Goal: Information Seeking & Learning: Compare options

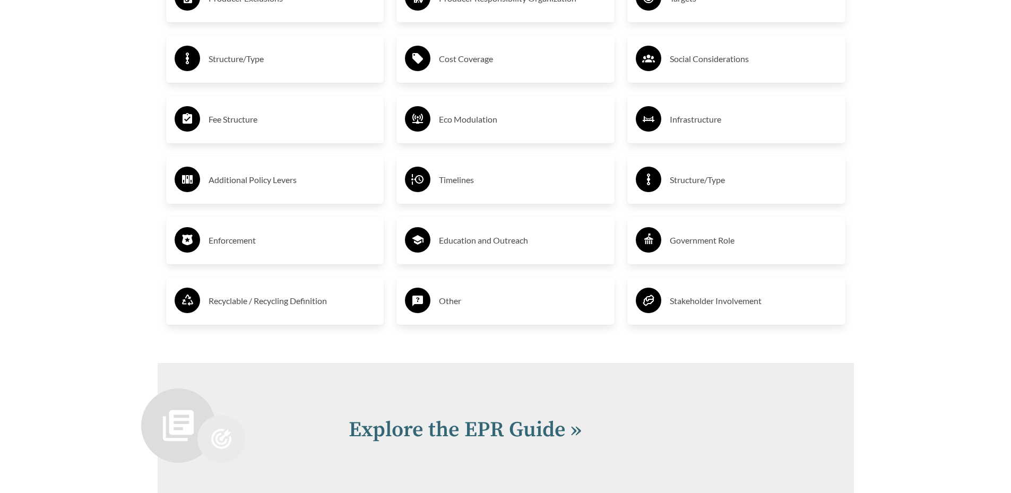
scroll to position [2017, 0]
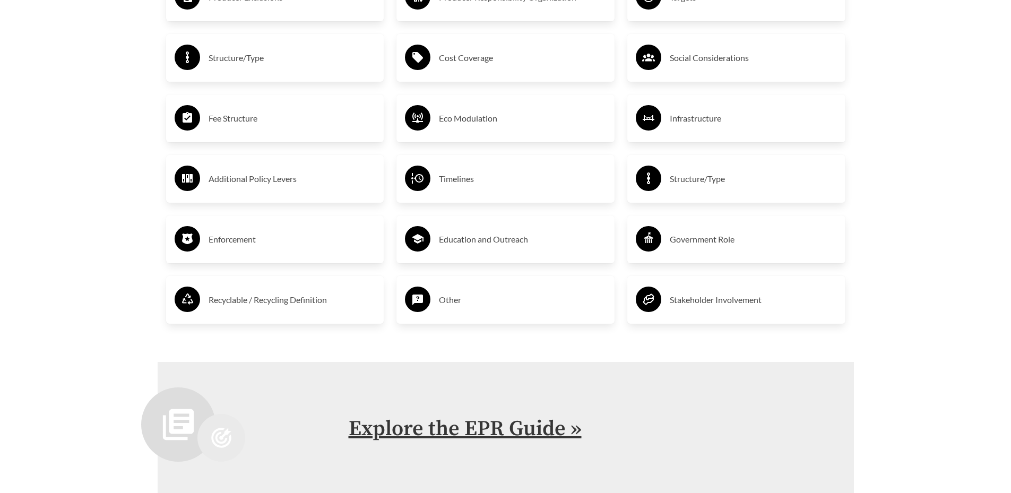
click at [510, 429] on link "Explore the EPR Guide »" at bounding box center [465, 429] width 233 height 27
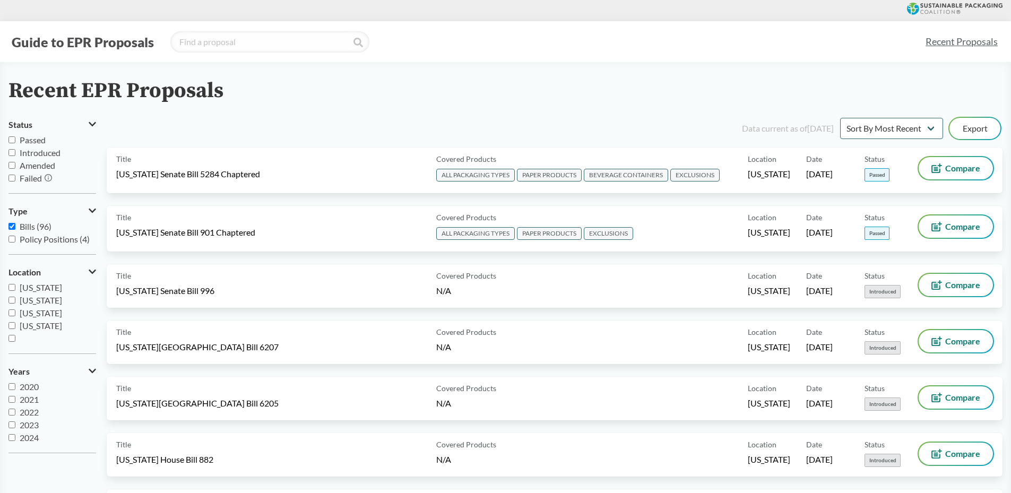
scroll to position [13, 0]
click at [14, 440] on input "2025" at bounding box center [11, 437] width 7 height 7
checkbox input "true"
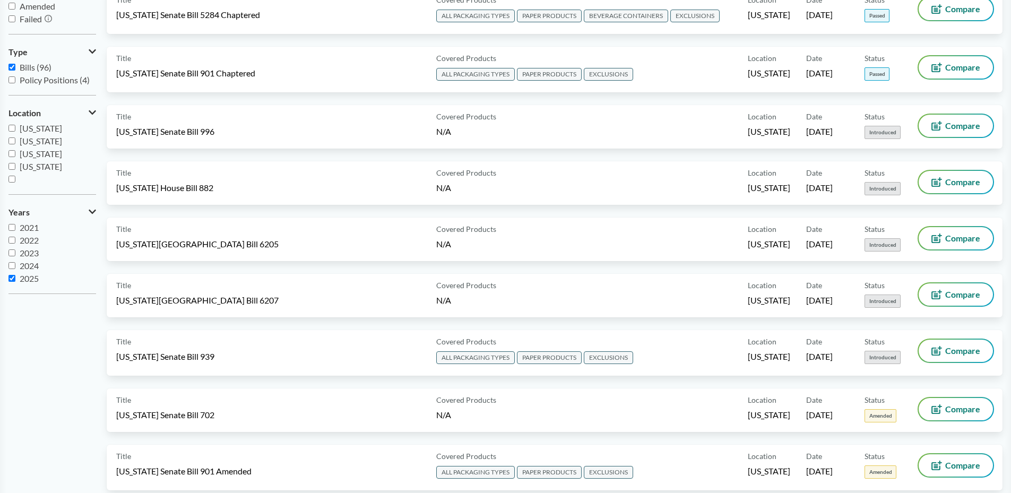
scroll to position [0, 0]
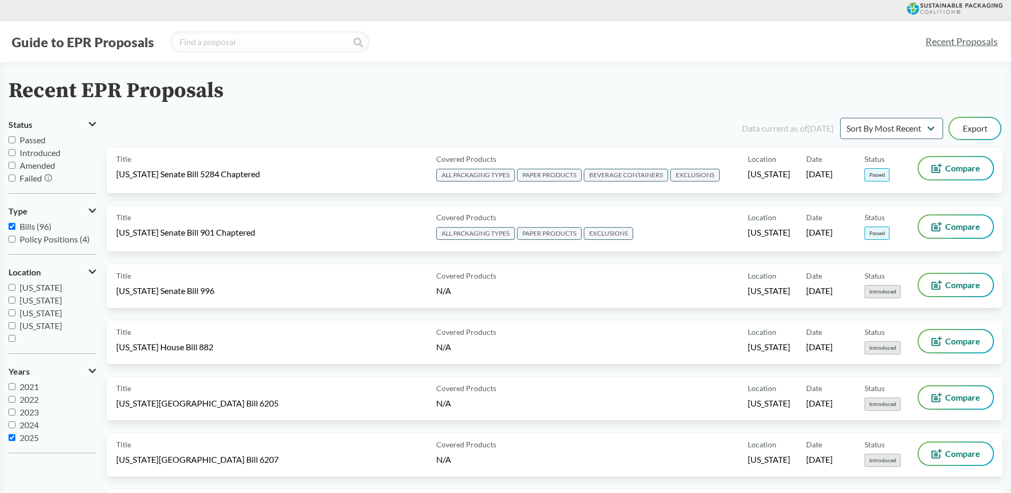
click at [9, 229] on input "Bills (96)" at bounding box center [11, 226] width 7 height 7
checkbox input "false"
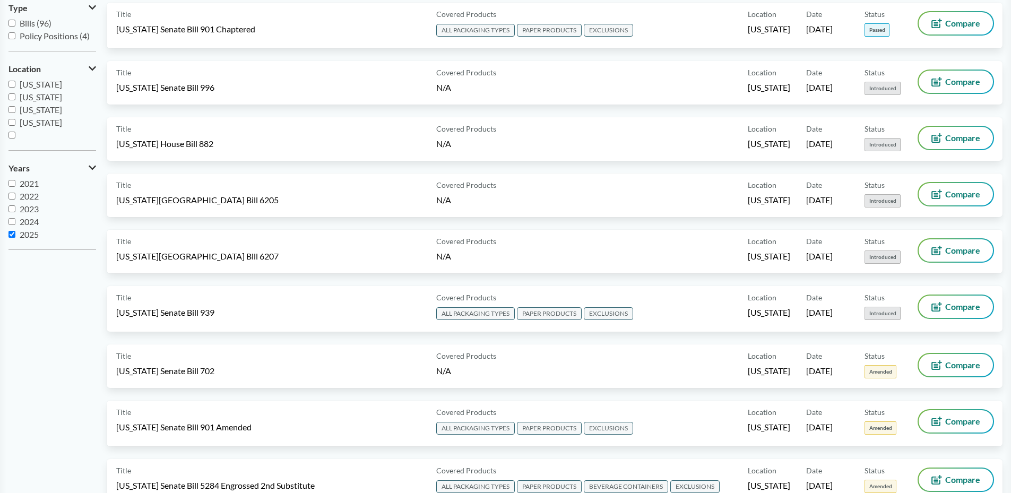
scroll to position [212, 0]
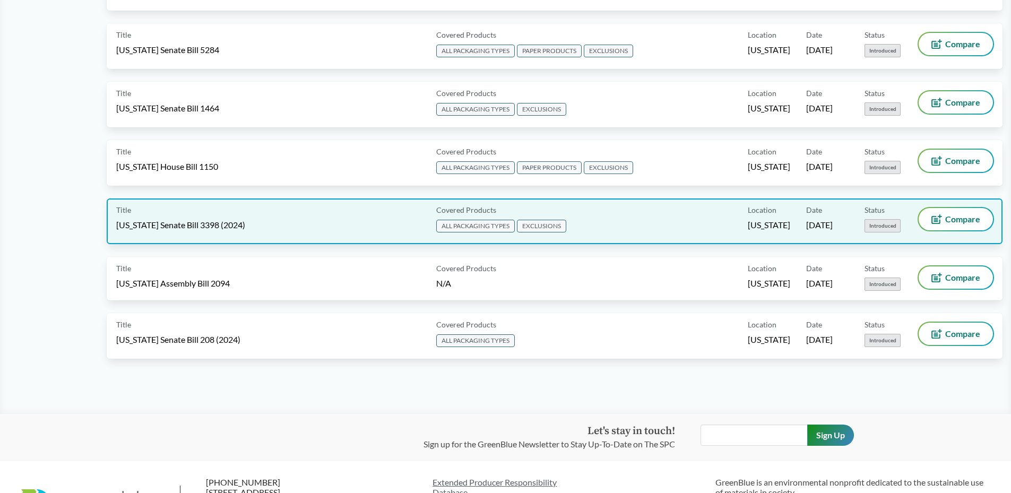
scroll to position [1281, 0]
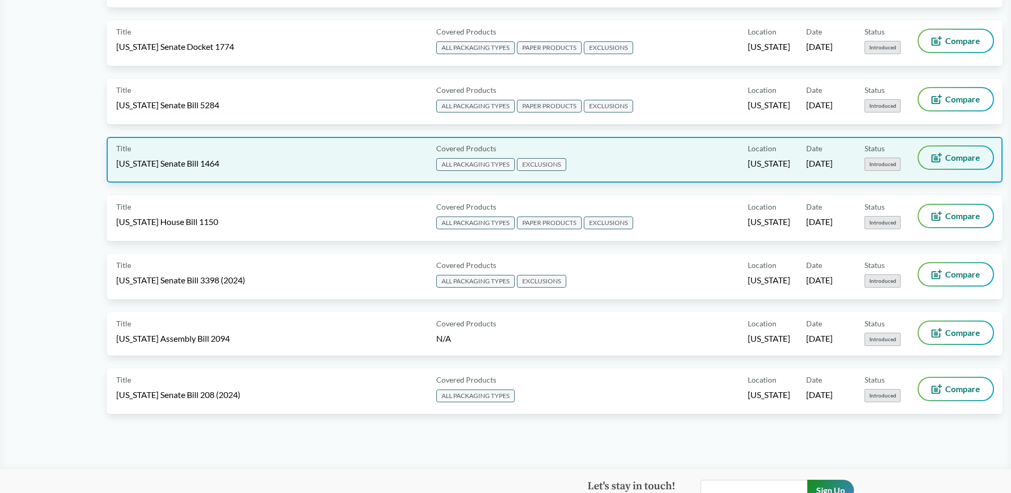
click at [925, 159] on button "Compare" at bounding box center [956, 158] width 74 height 22
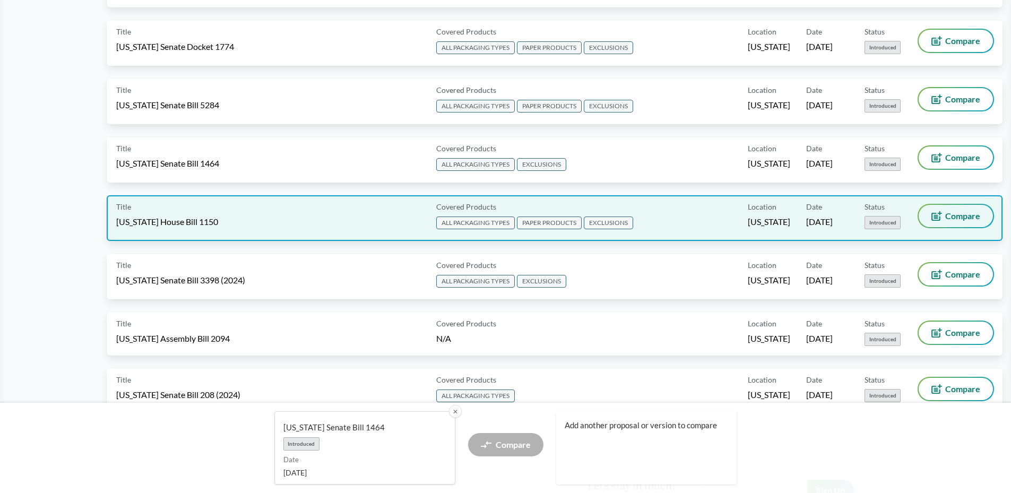
click at [933, 212] on icon at bounding box center [937, 216] width 11 height 10
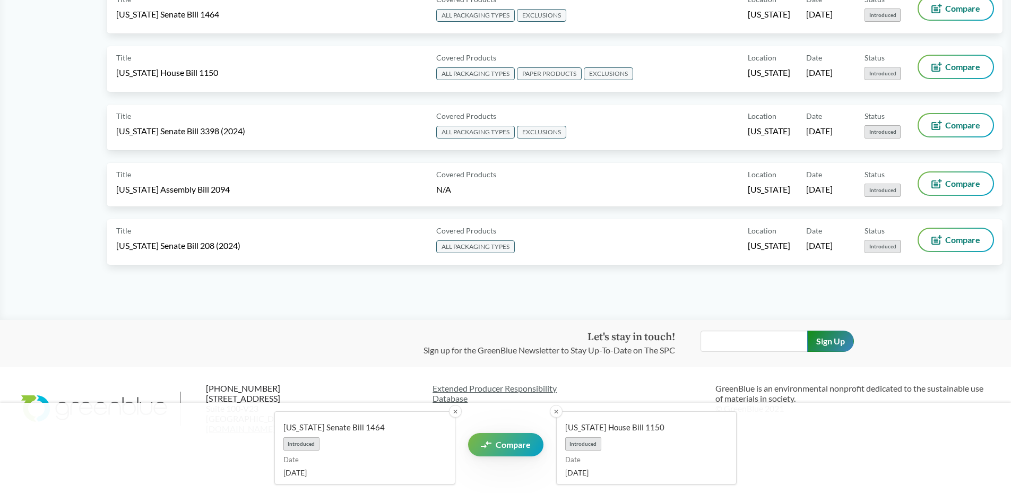
scroll to position [1440, 0]
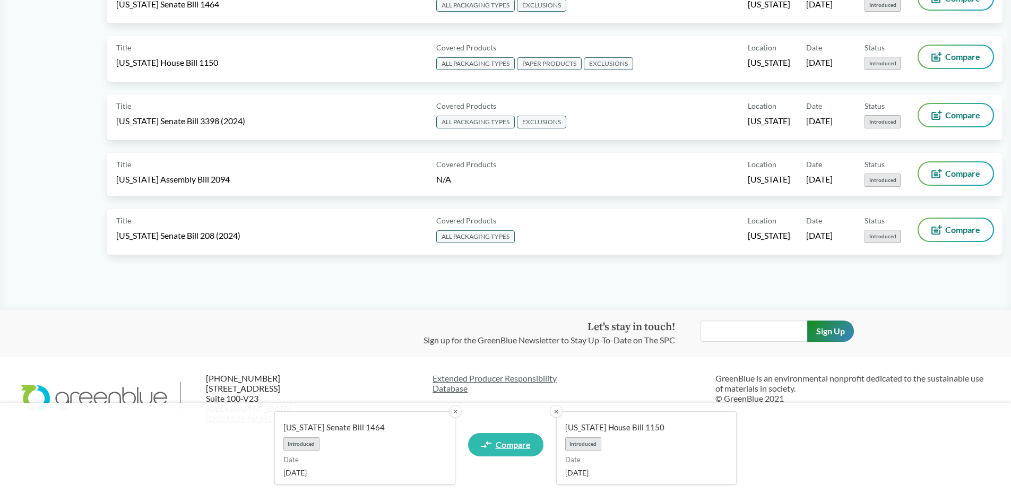
click at [502, 445] on span "Compare" at bounding box center [513, 445] width 35 height 8
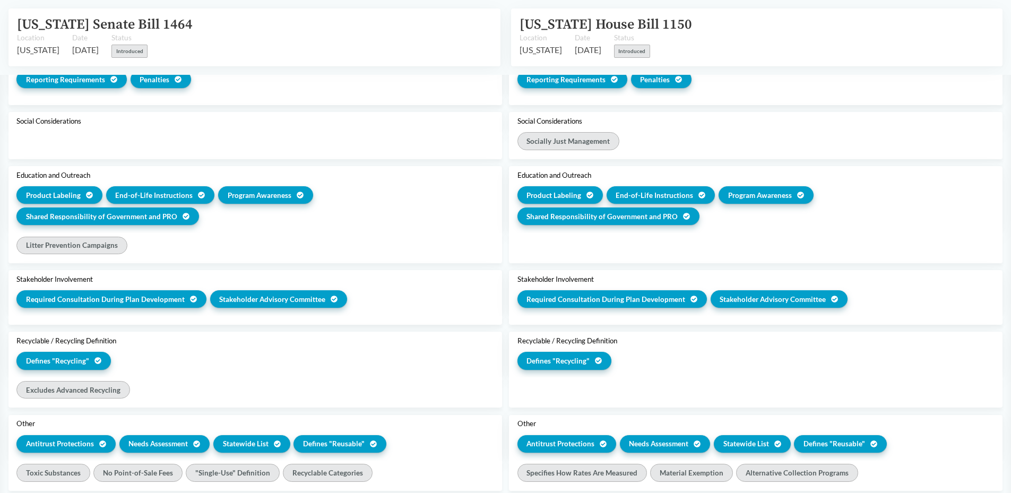
scroll to position [1380, 0]
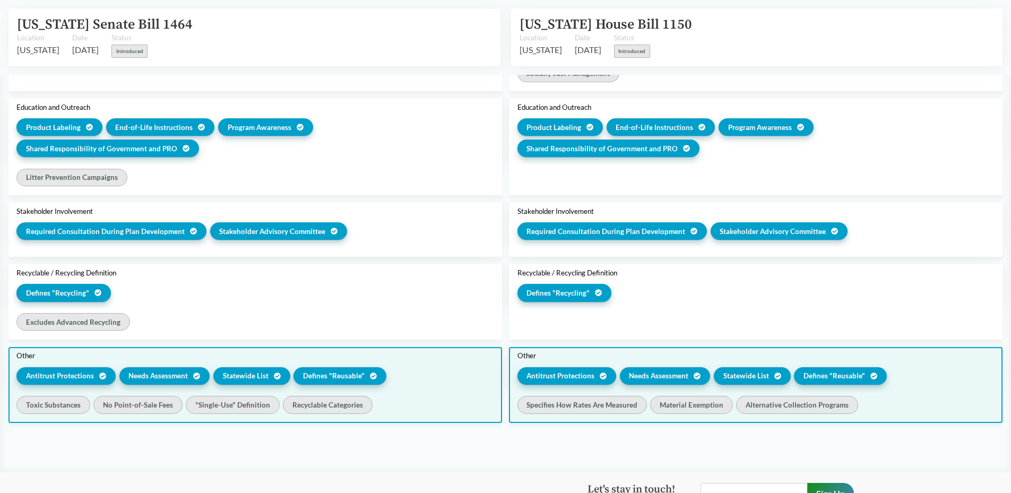
click at [249, 377] on span "Statewide List" at bounding box center [246, 376] width 46 height 11
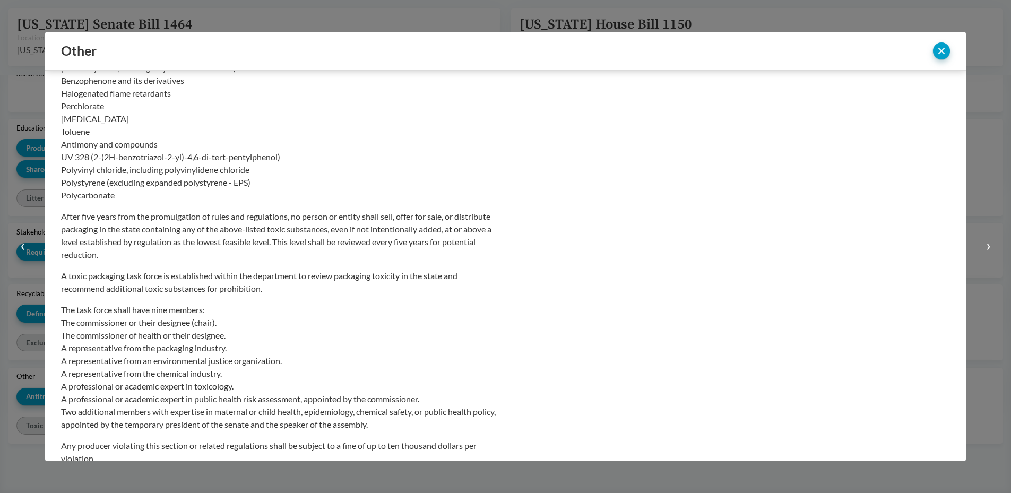
scroll to position [212, 0]
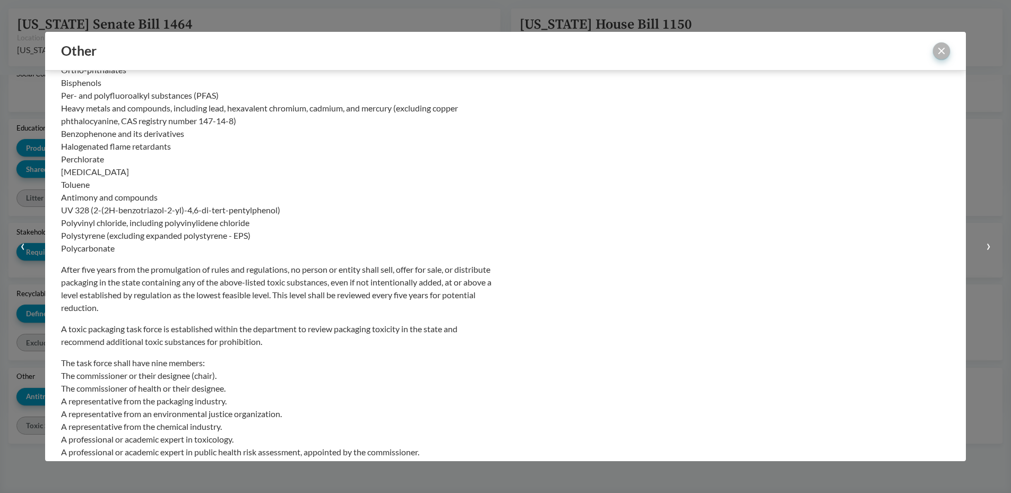
click at [948, 49] on button "close" at bounding box center [941, 50] width 17 height 17
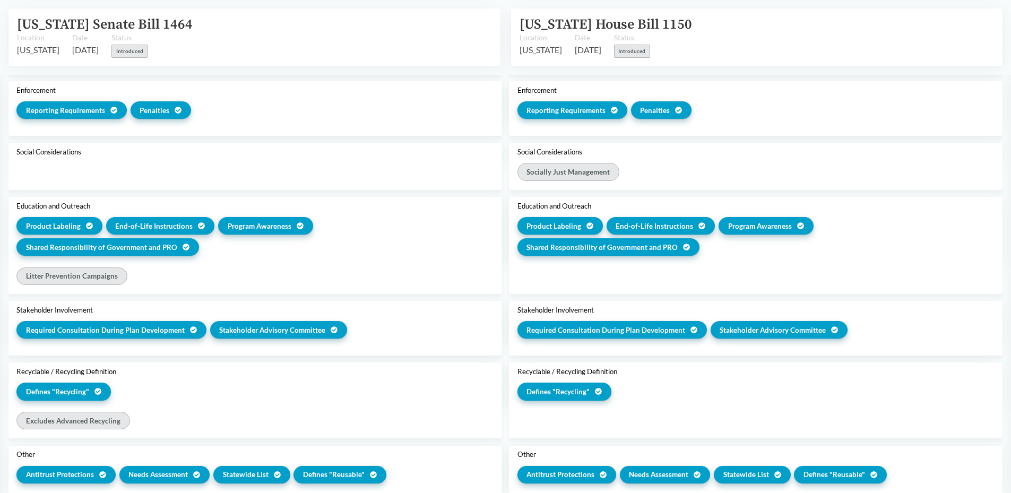
scroll to position [1147, 0]
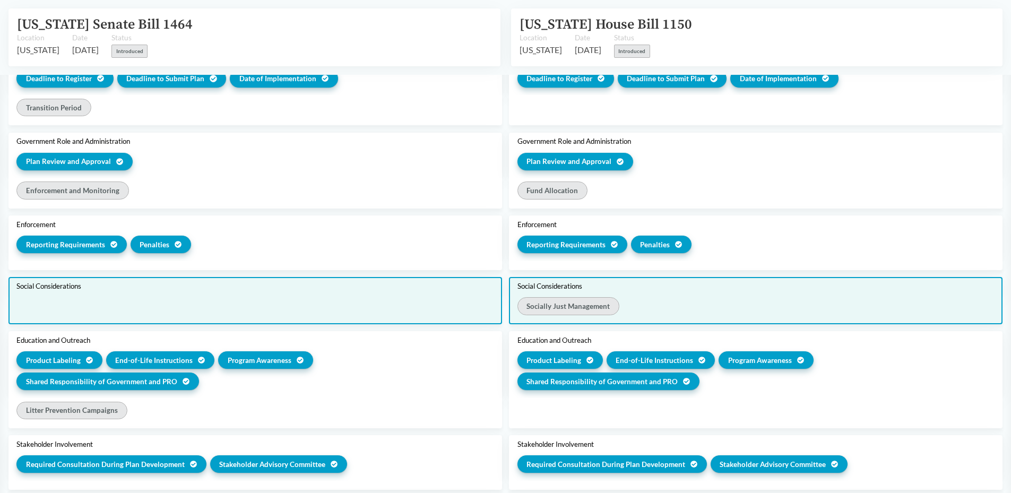
click at [544, 314] on div "Socially Just Management" at bounding box center [569, 306] width 102 height 18
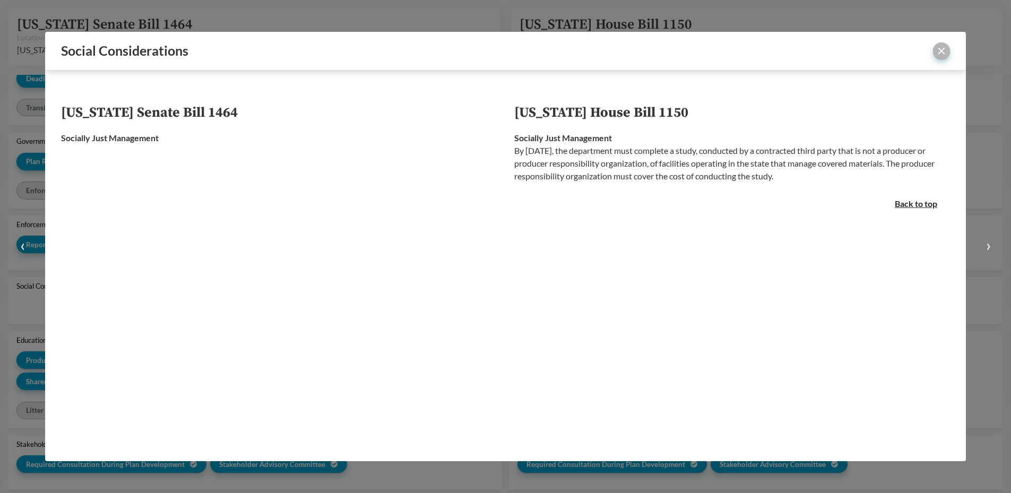
click at [933, 53] on button "close" at bounding box center [941, 50] width 17 height 17
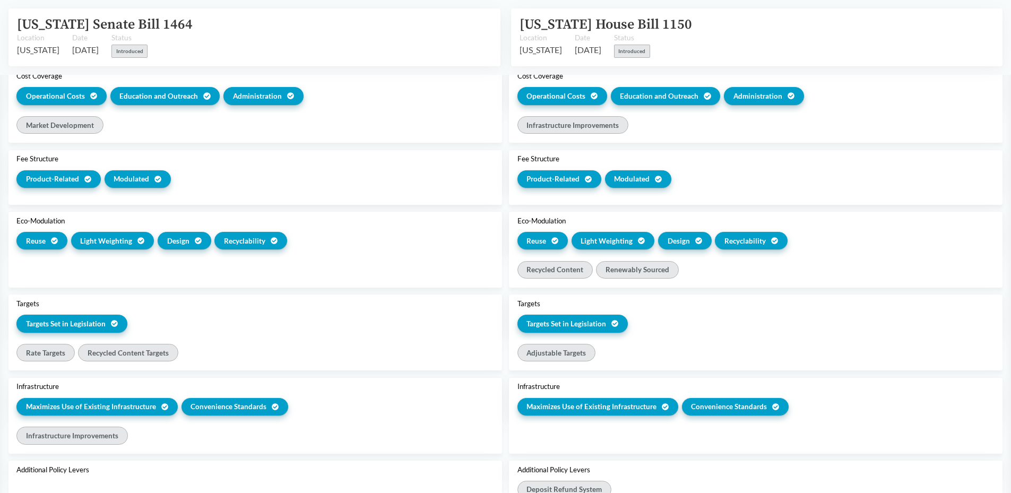
scroll to position [616, 0]
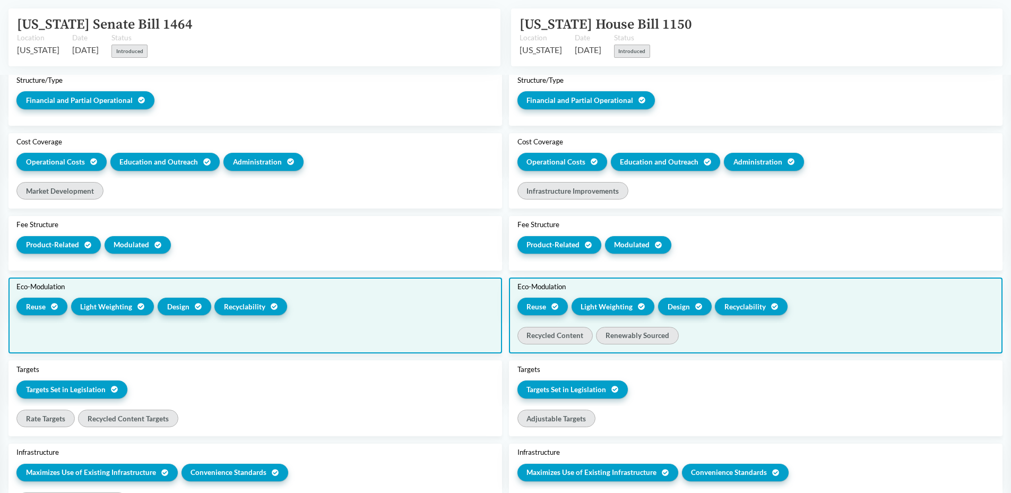
click at [566, 337] on div "Recycled Content" at bounding box center [555, 336] width 75 height 18
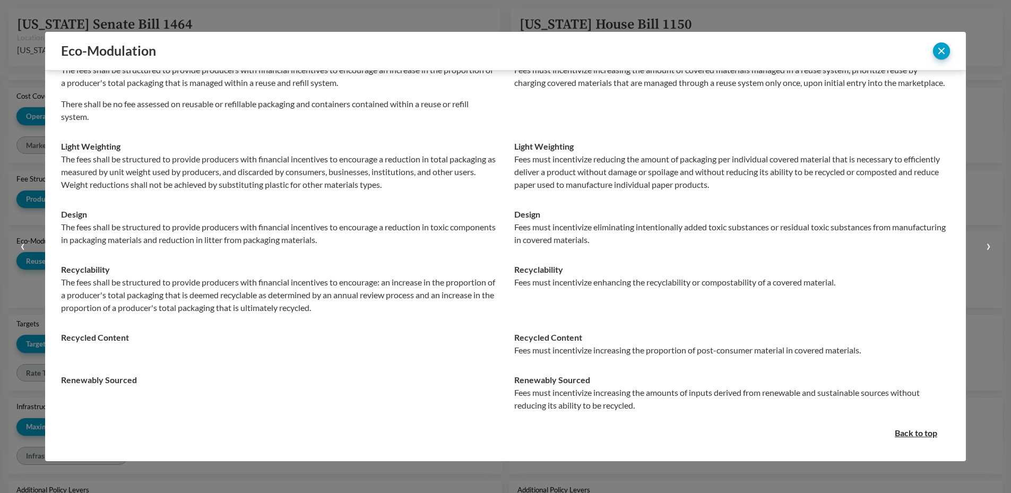
scroll to position [660, 0]
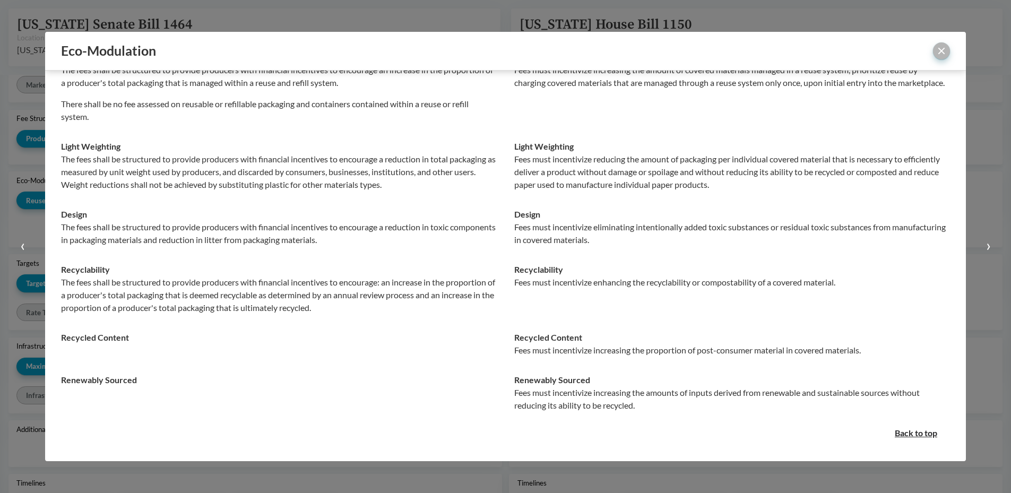
click at [942, 50] on button "close" at bounding box center [941, 50] width 17 height 17
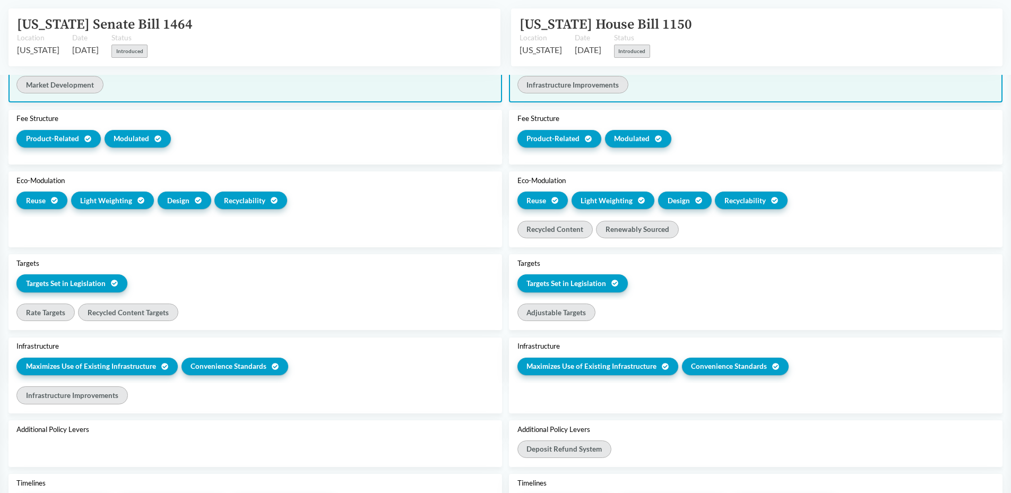
click at [79, 96] on div "Market Development" at bounding box center [254, 86] width 477 height 21
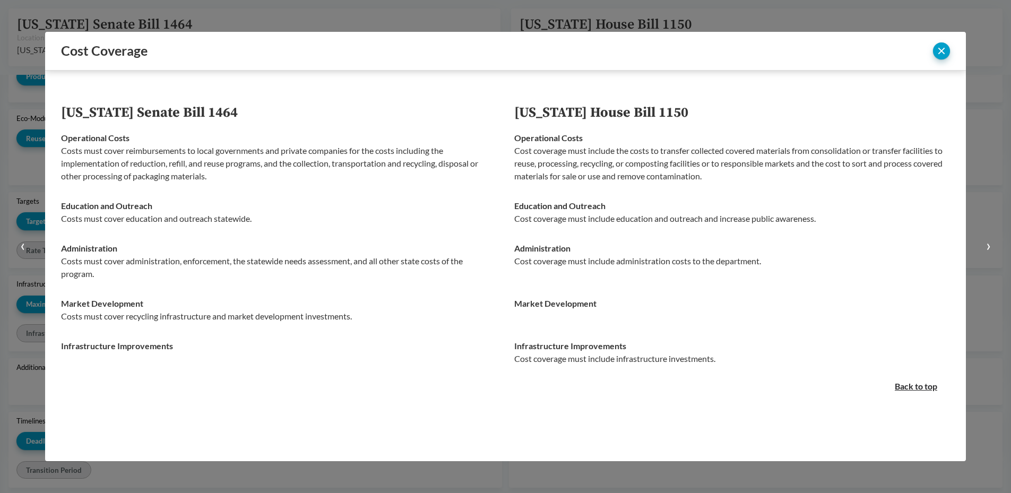
scroll to position [0, 0]
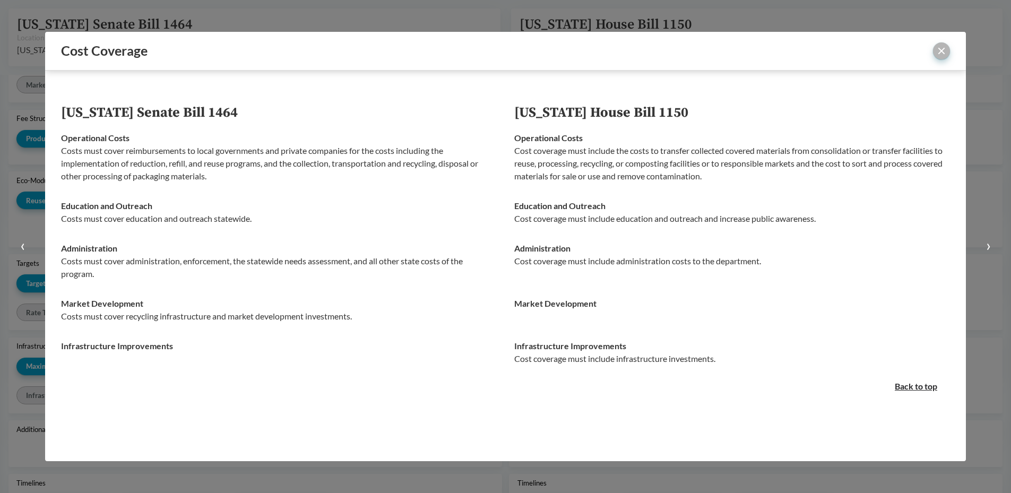
click at [942, 50] on button "close" at bounding box center [941, 50] width 17 height 17
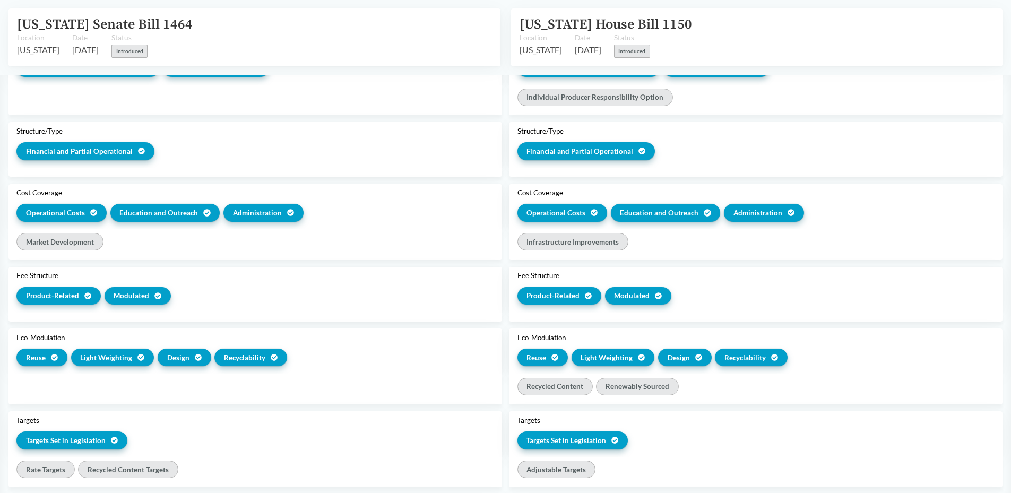
scroll to position [563, 0]
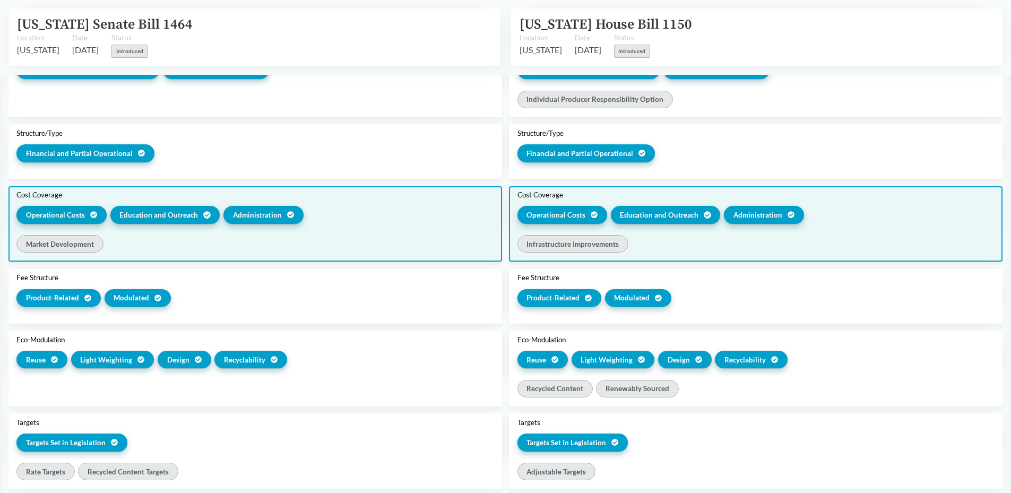
click at [615, 245] on div "Infrastructure Improvements" at bounding box center [573, 244] width 111 height 18
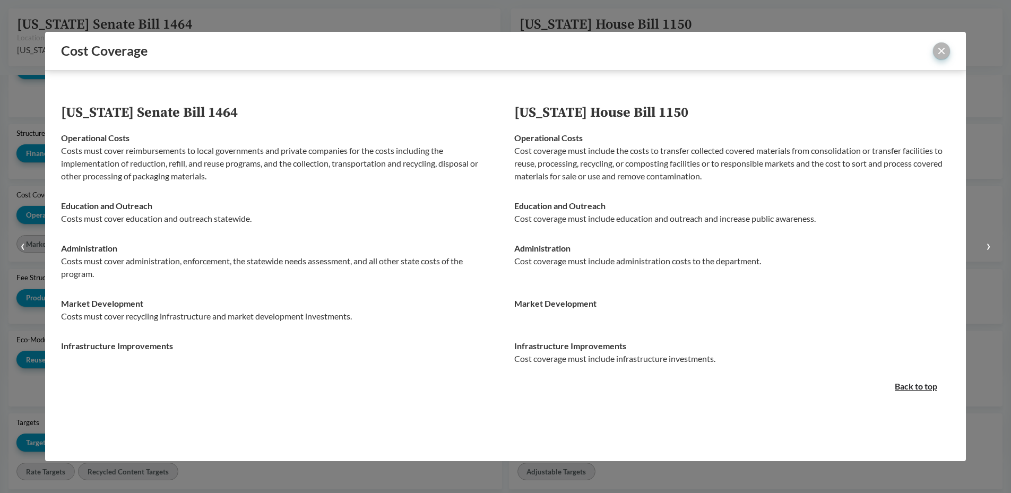
click at [936, 51] on button "close" at bounding box center [941, 50] width 17 height 17
